Goal: Submit feedback/report problem

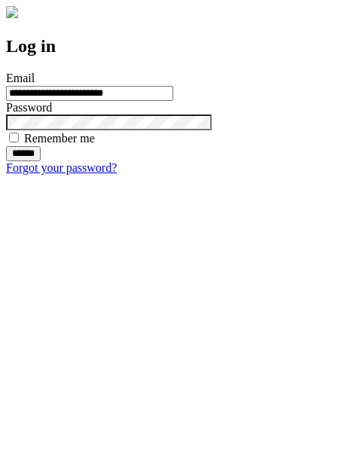
click at [41, 161] on input "******" at bounding box center [23, 153] width 35 height 15
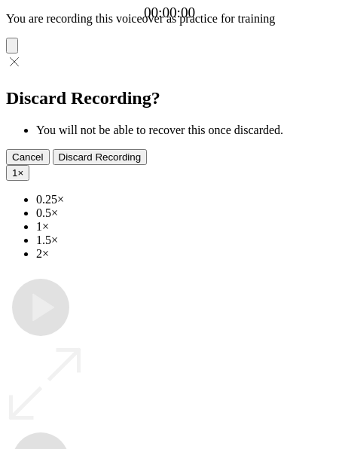
type input "**********"
